Goal: Task Accomplishment & Management: Use online tool/utility

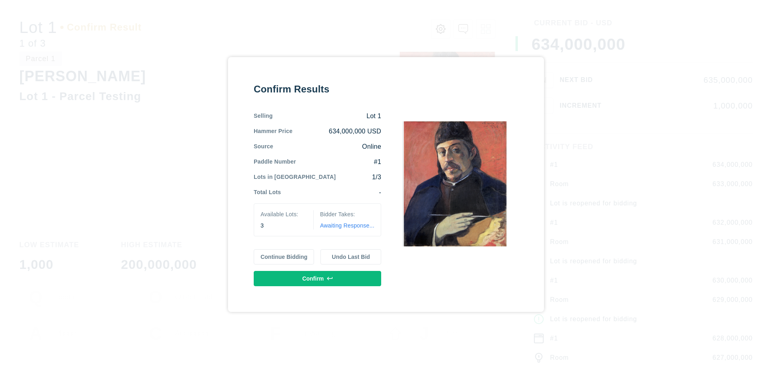
click at [284, 257] on button "Continue Bidding" at bounding box center [284, 256] width 61 height 15
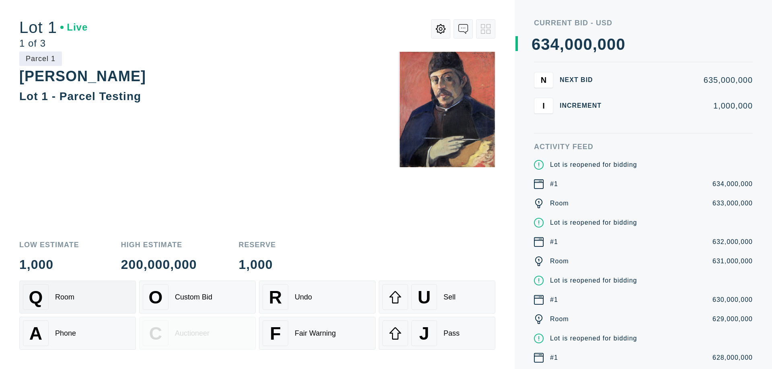
click at [78, 297] on div "Q Room" at bounding box center [77, 297] width 109 height 26
